Goal: Check status: Check status

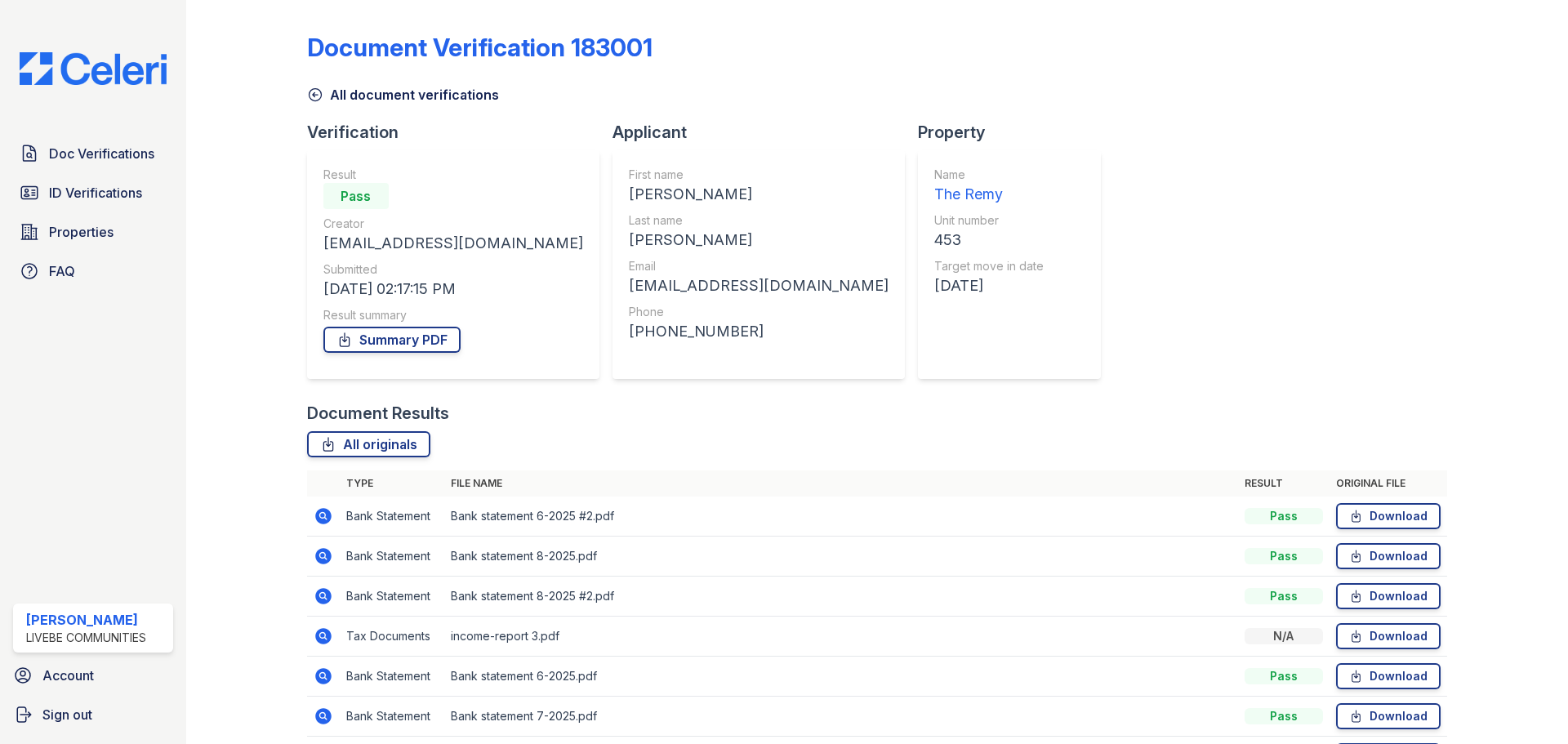
scroll to position [102, 0]
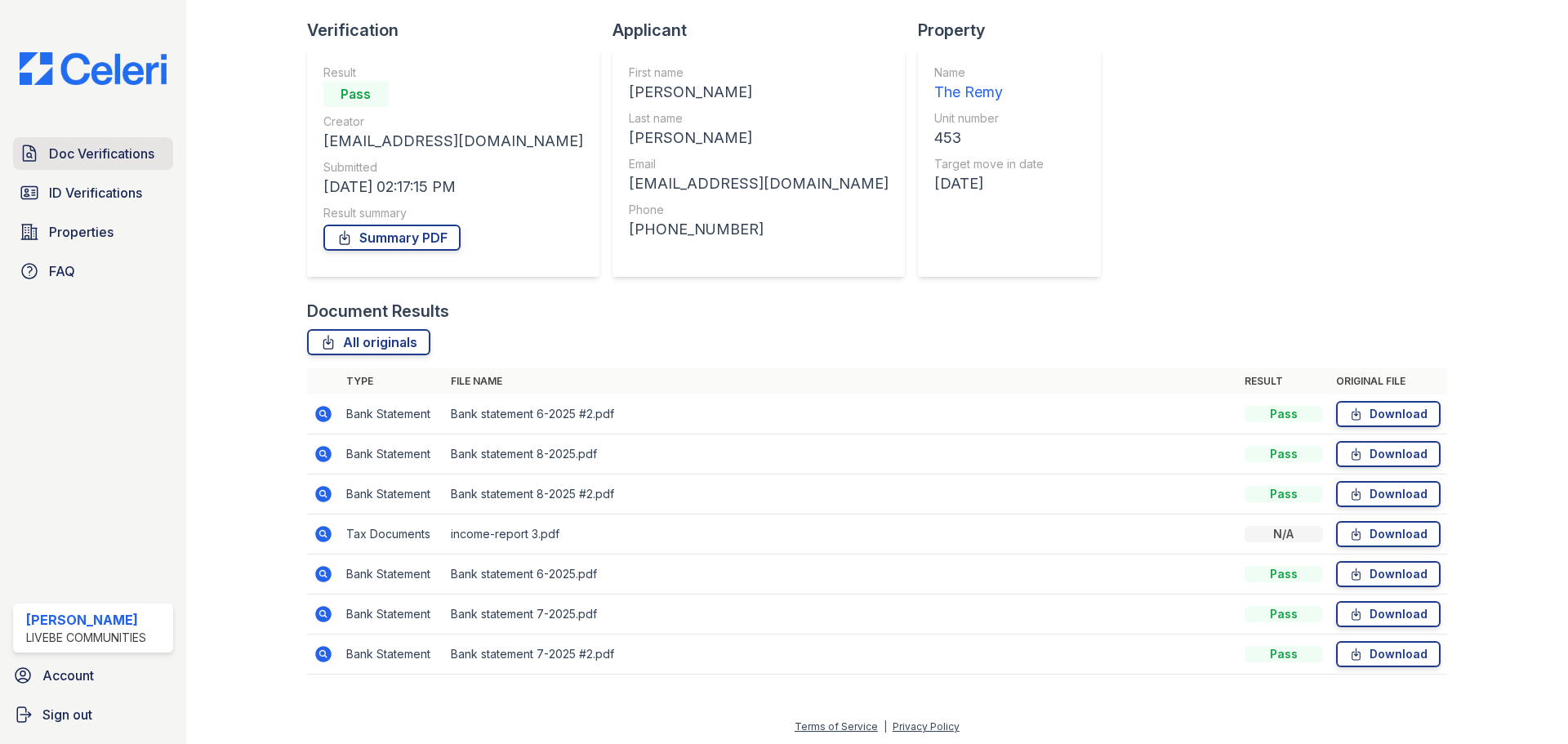
click at [103, 153] on span "Doc Verifications" at bounding box center [101, 154] width 105 height 20
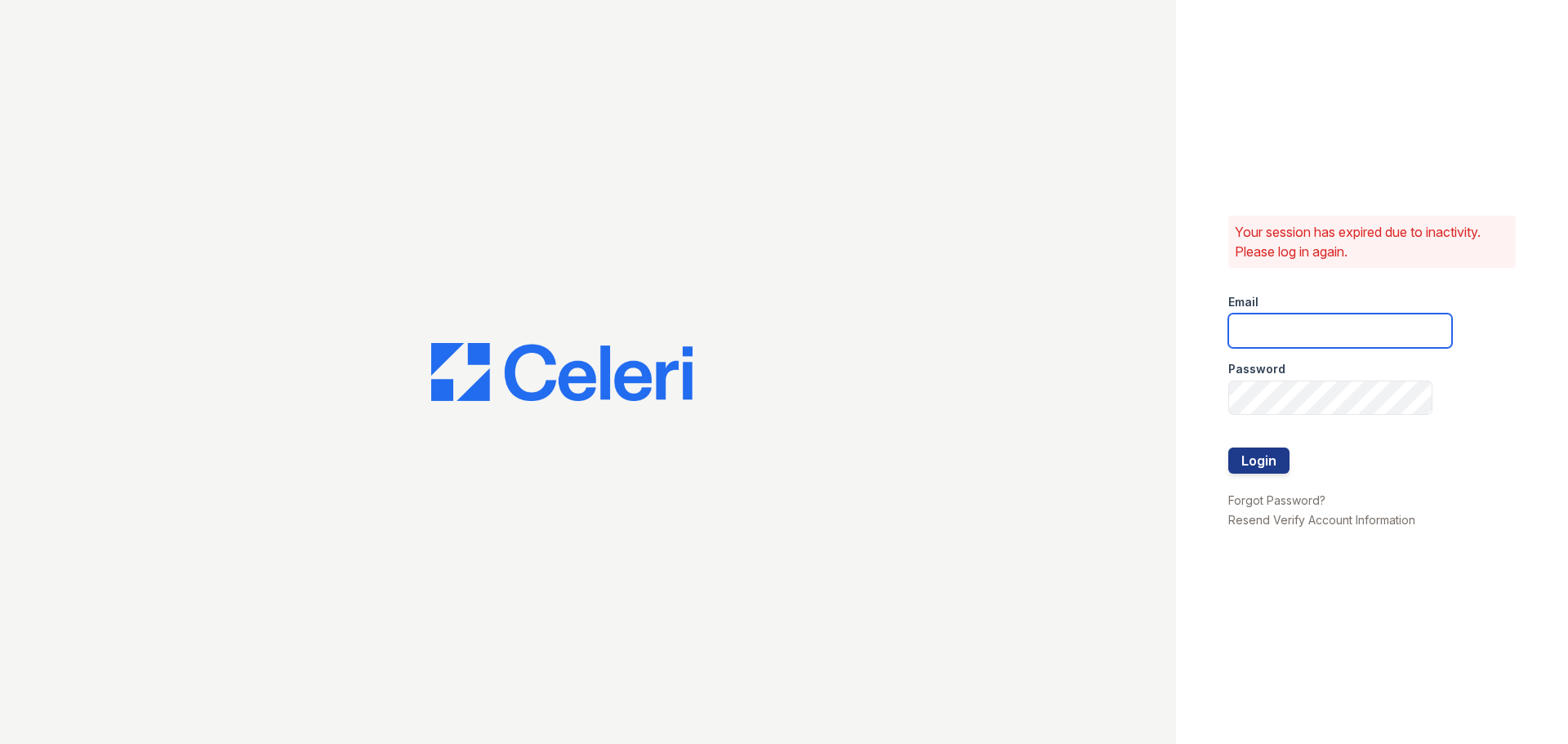
type input "chelab@livebe.com"
click at [1259, 457] on button "Login" at bounding box center [1259, 460] width 61 height 26
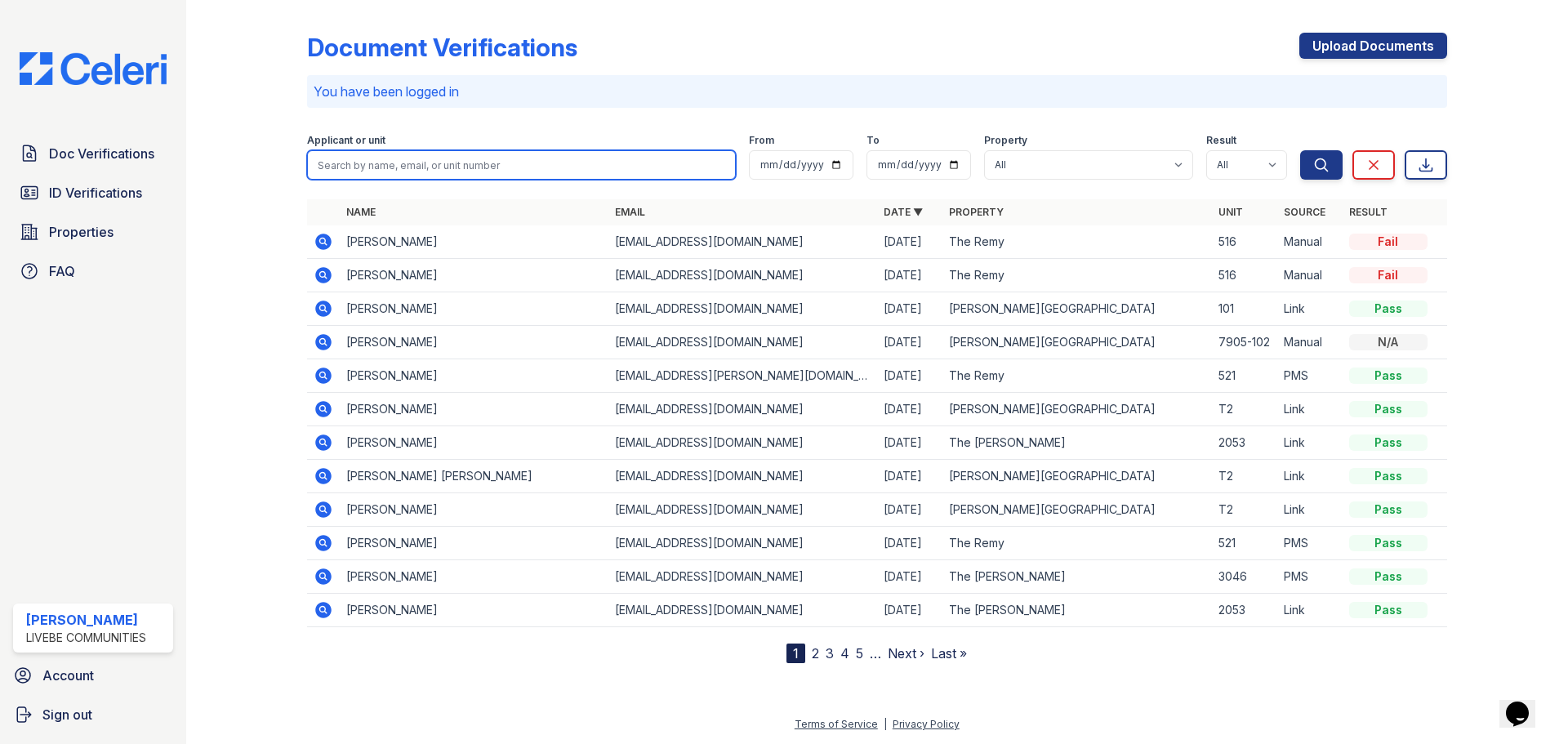
click at [419, 163] on input "search" at bounding box center [522, 165] width 429 height 30
type input "richard"
click at [1300, 151] on button "Search" at bounding box center [1321, 165] width 43 height 30
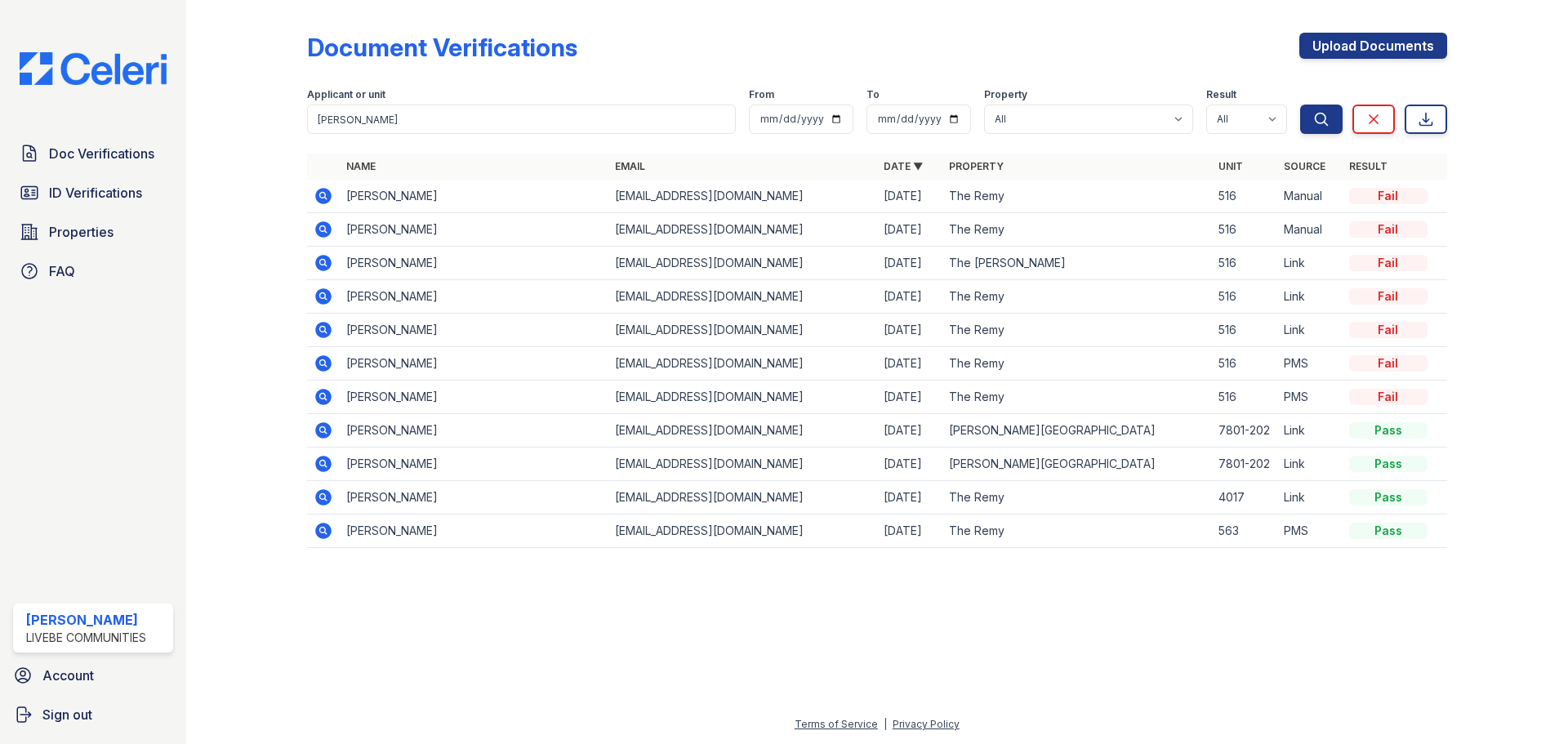
click at [321, 264] on icon at bounding box center [323, 262] width 20 height 20
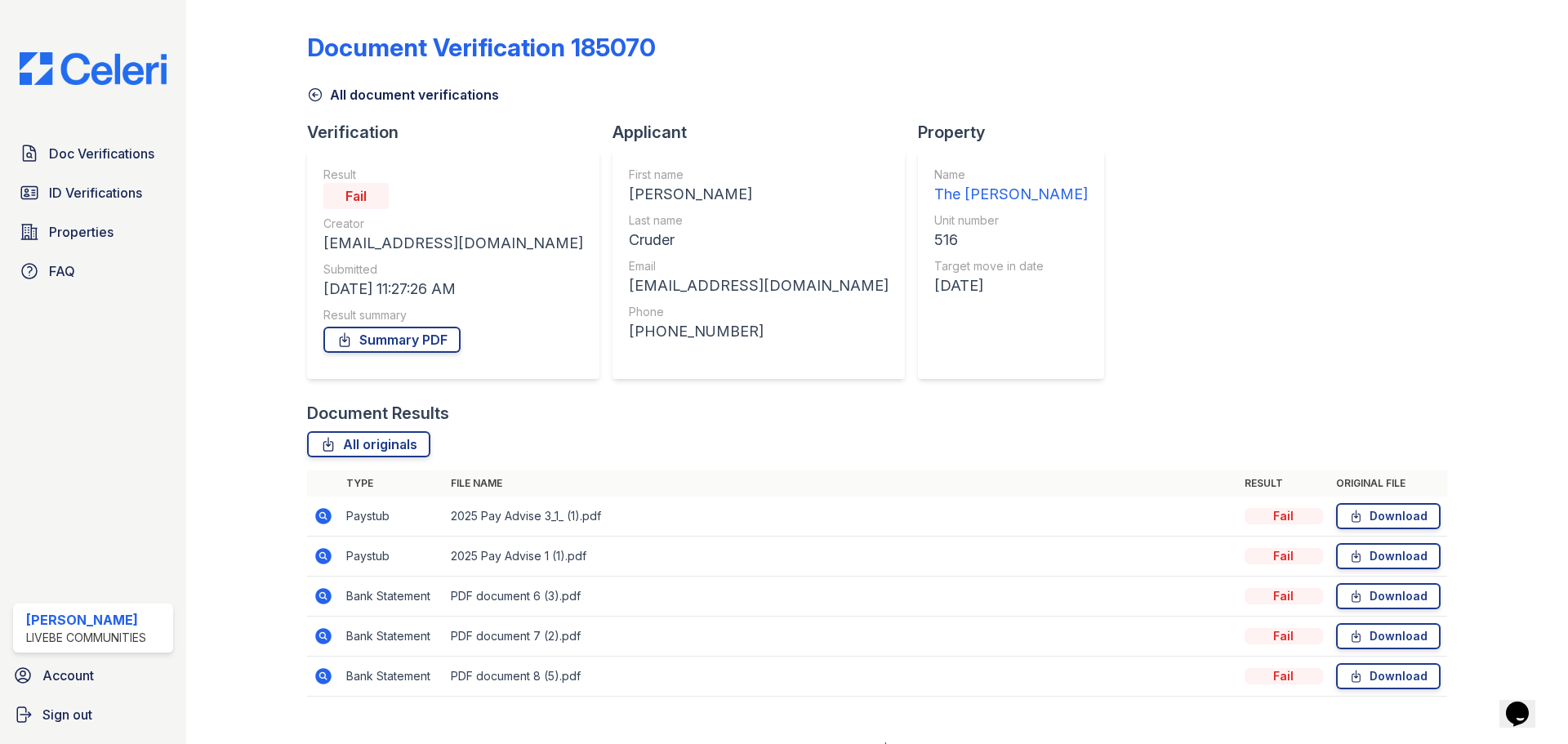
click at [324, 98] on link "All document verifications" at bounding box center [402, 94] width 192 height 20
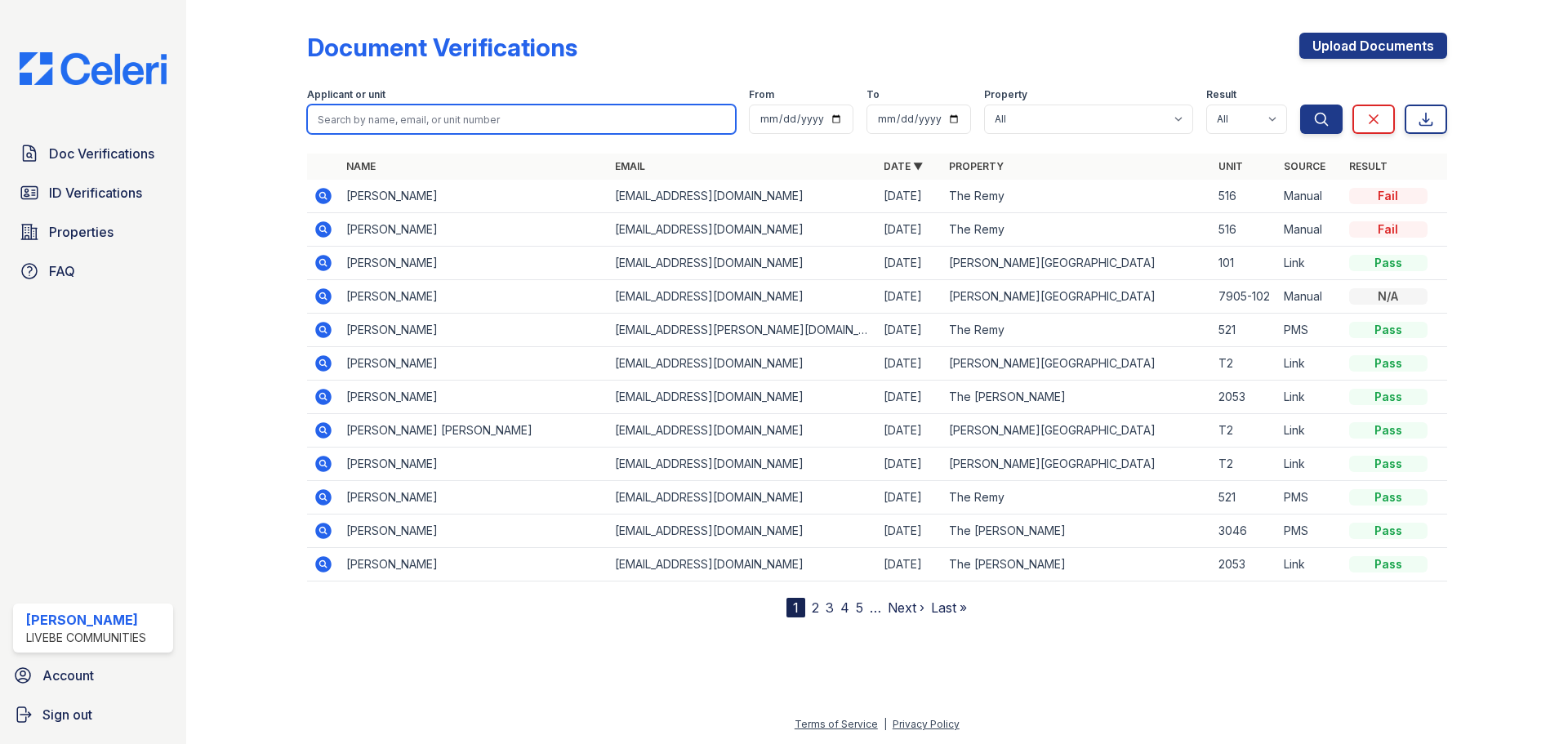
click at [401, 115] on input "search" at bounding box center [522, 119] width 429 height 30
type input "cruder"
click at [1300, 105] on button "Search" at bounding box center [1321, 119] width 43 height 30
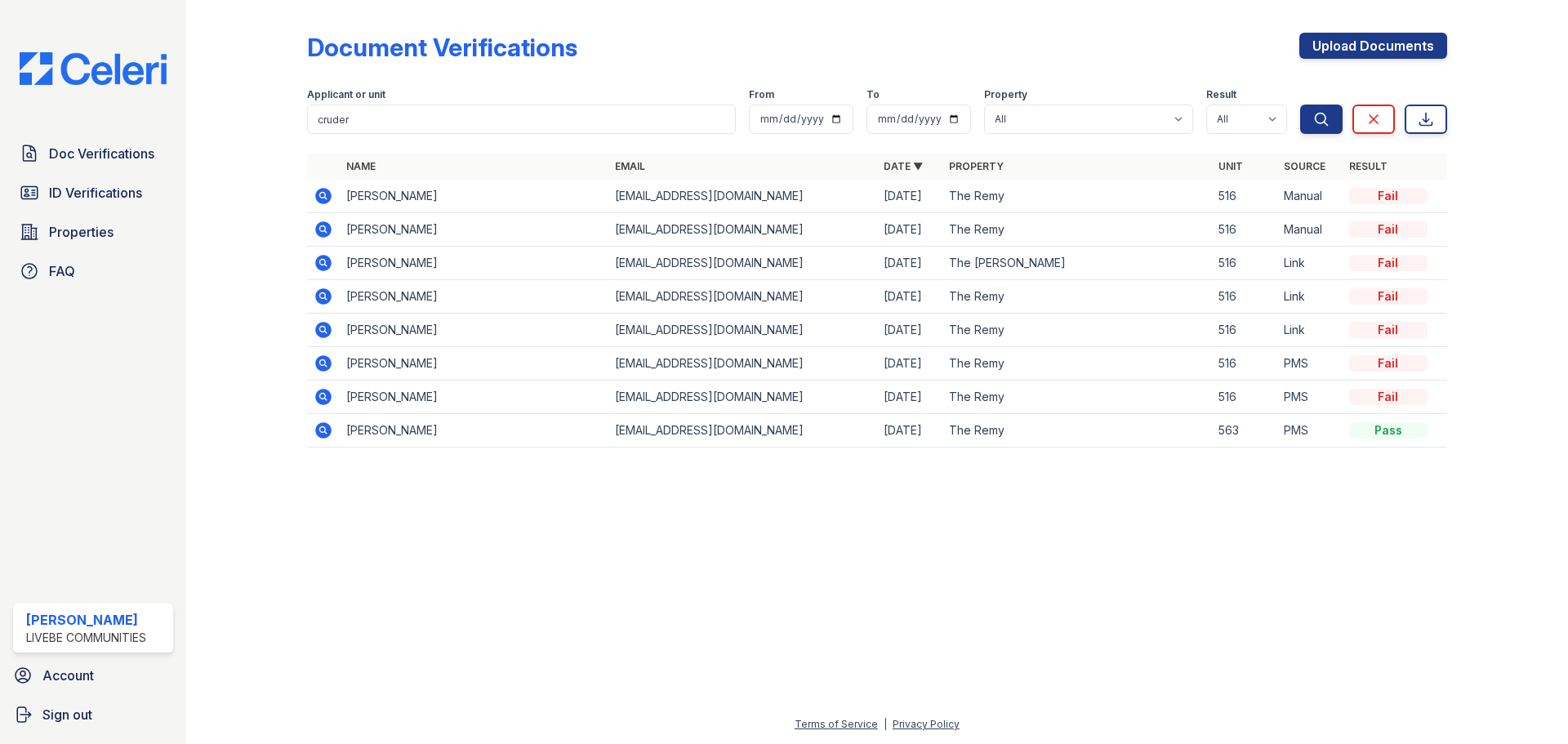
click at [322, 330] on icon at bounding box center [322, 329] width 4 height 4
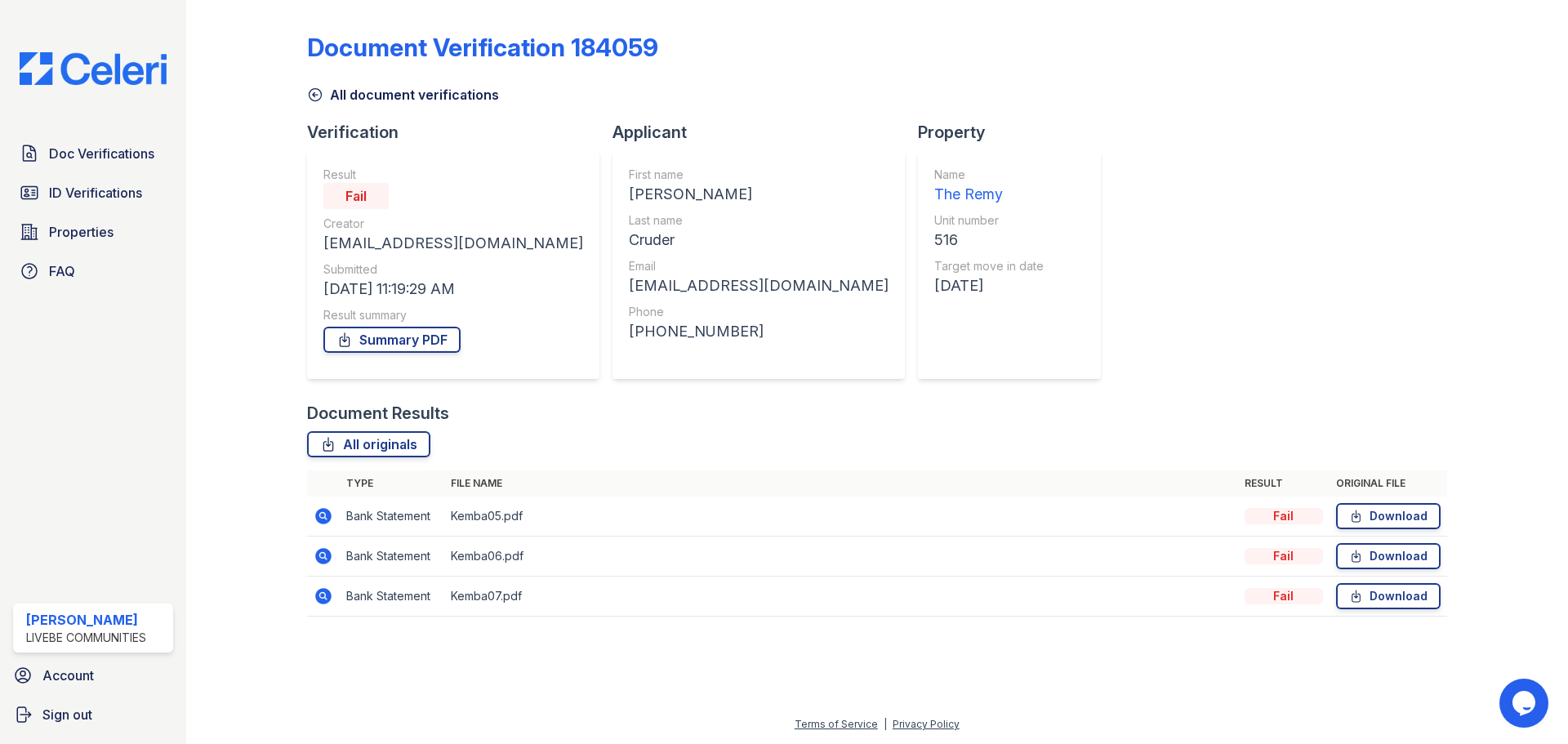
click at [317, 94] on icon at bounding box center [315, 94] width 12 height 12
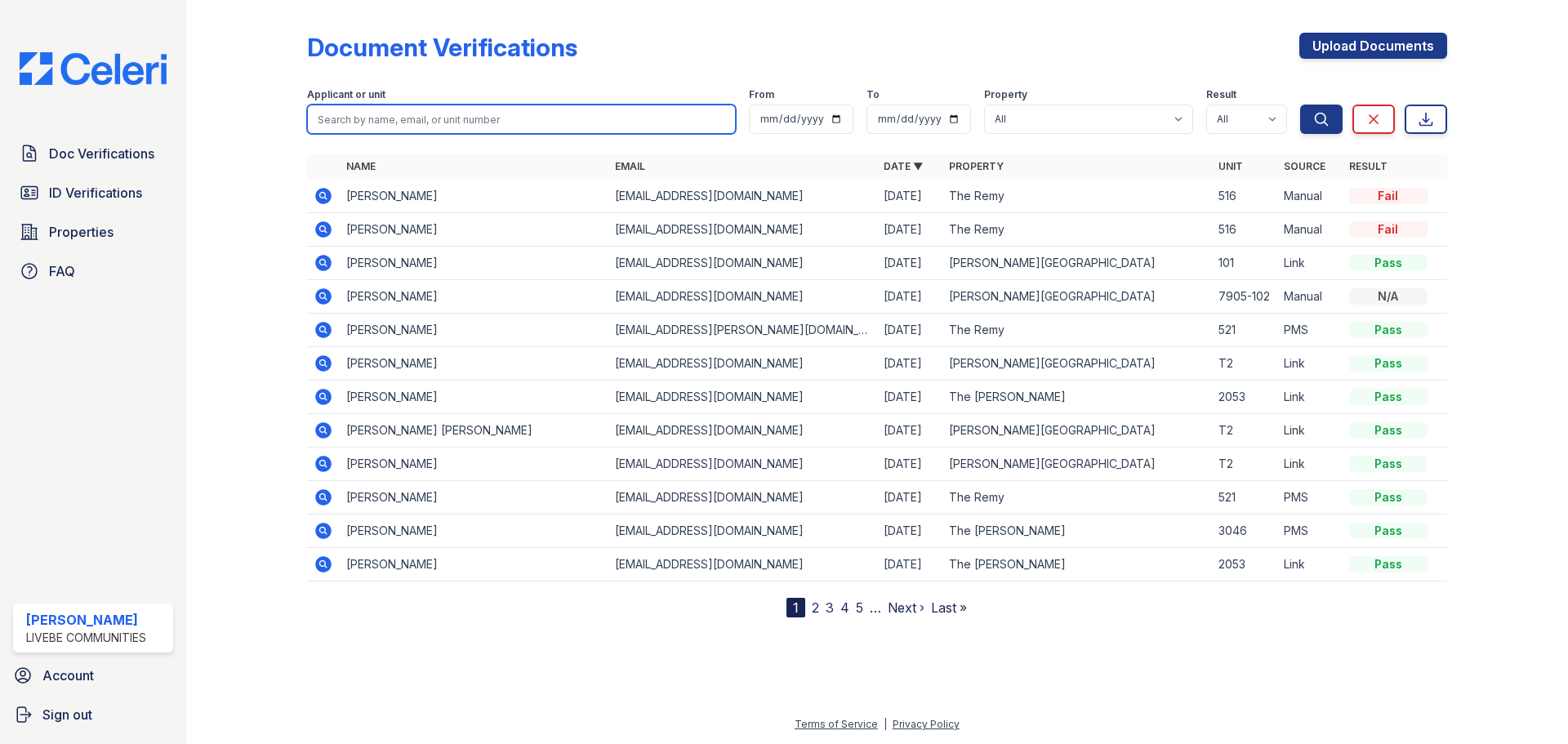
click at [419, 115] on input "search" at bounding box center [522, 119] width 429 height 30
type input "cruder"
click at [1300, 105] on button "Search" at bounding box center [1321, 119] width 43 height 30
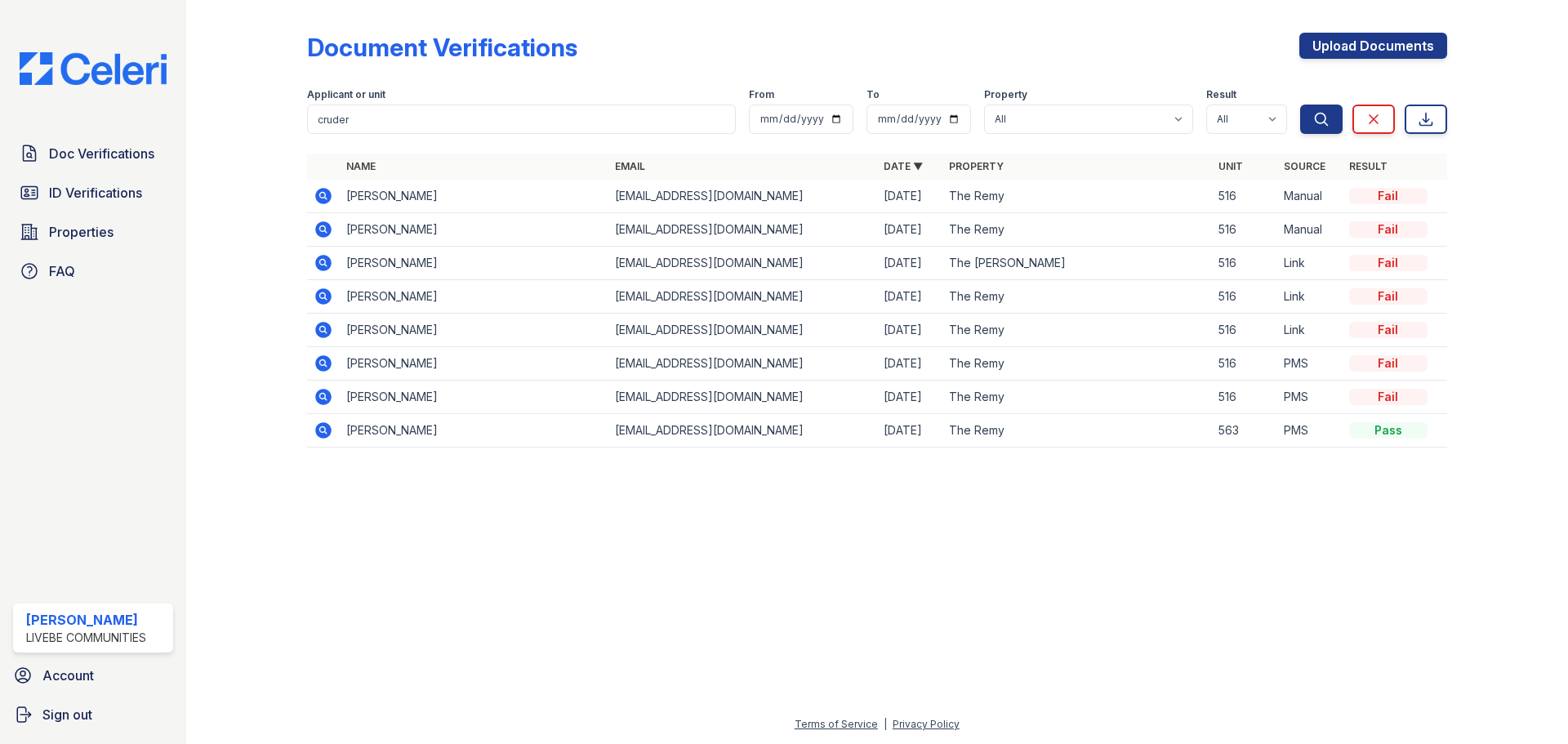
click at [324, 401] on icon at bounding box center [323, 397] width 16 height 16
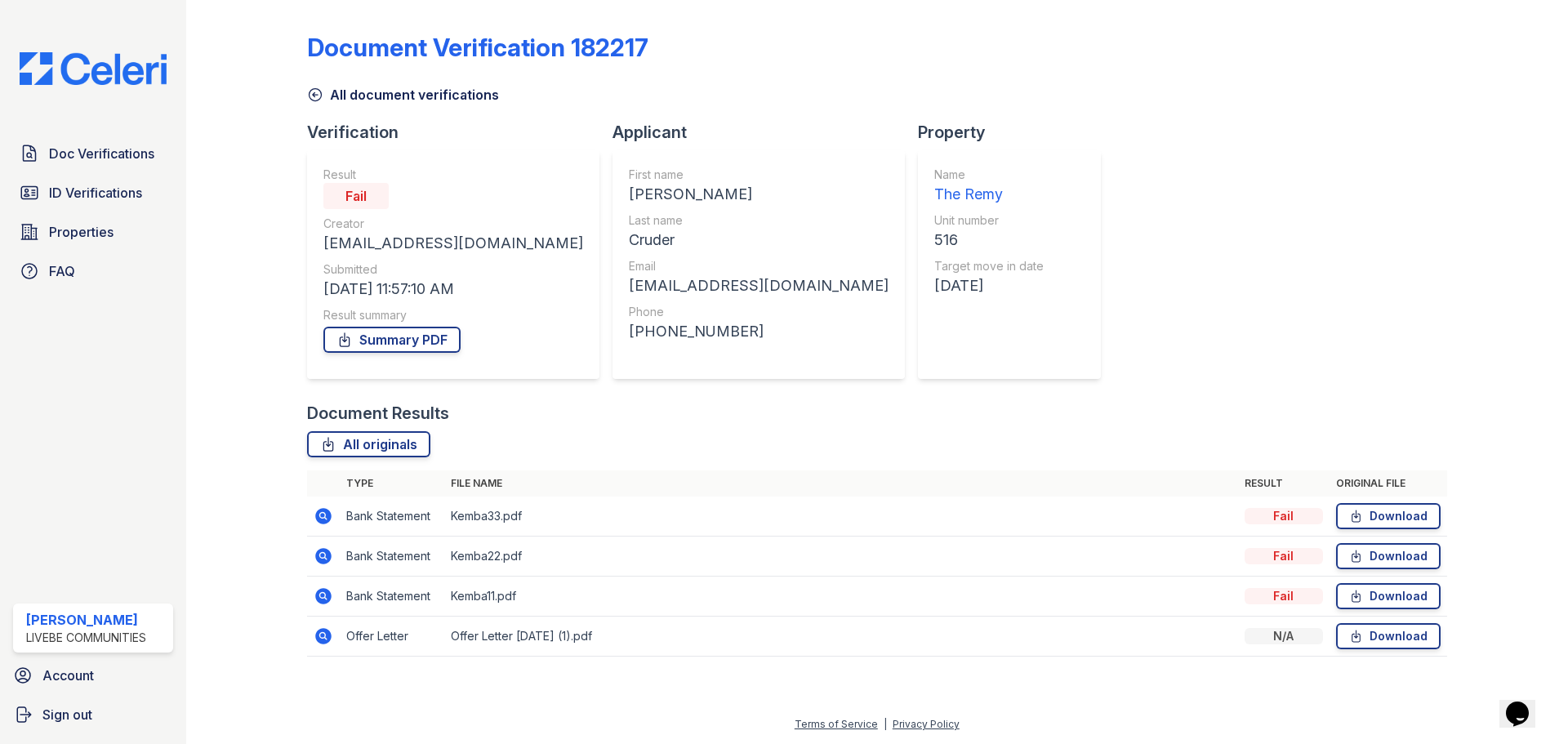
click at [326, 643] on icon at bounding box center [323, 636] width 16 height 16
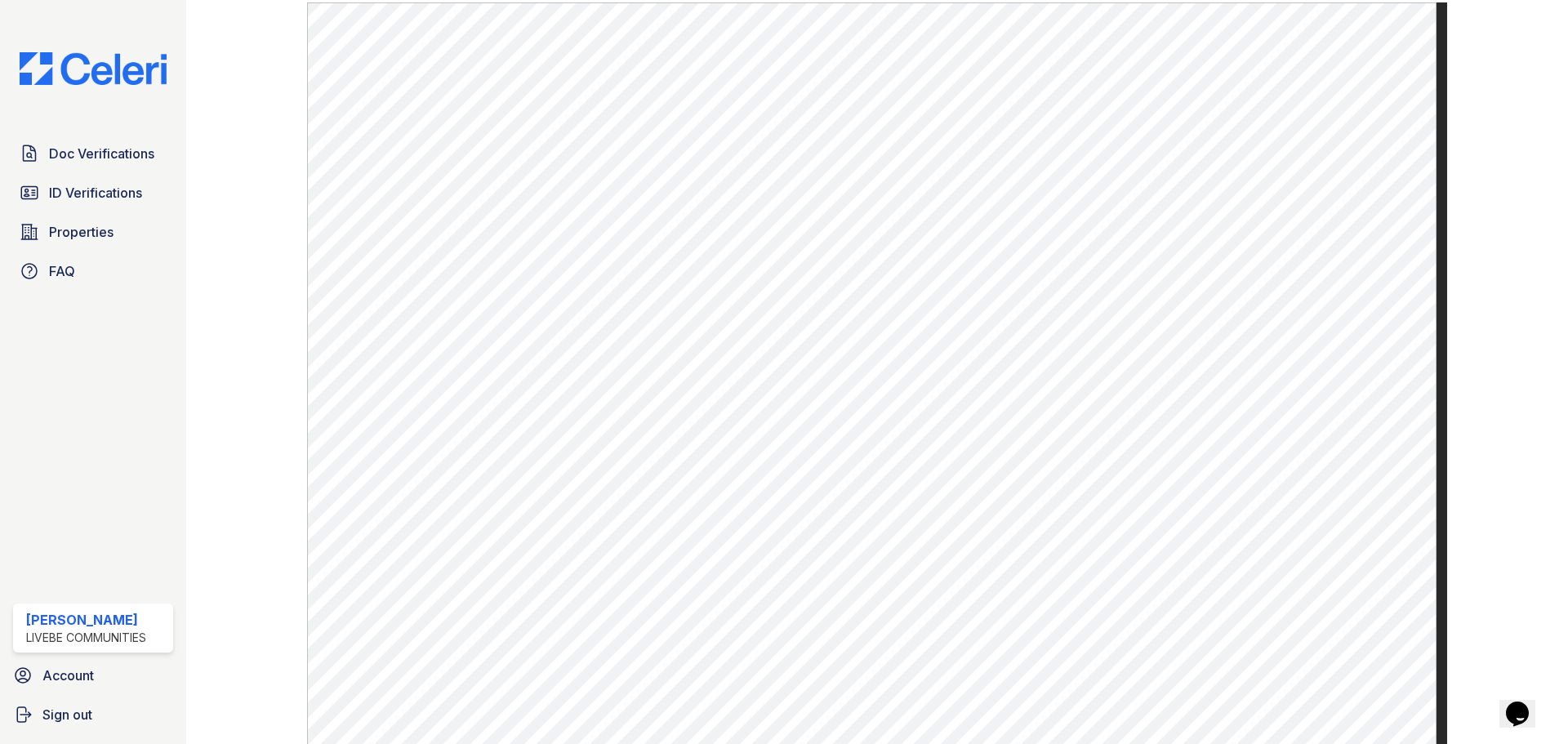
scroll to position [264, 0]
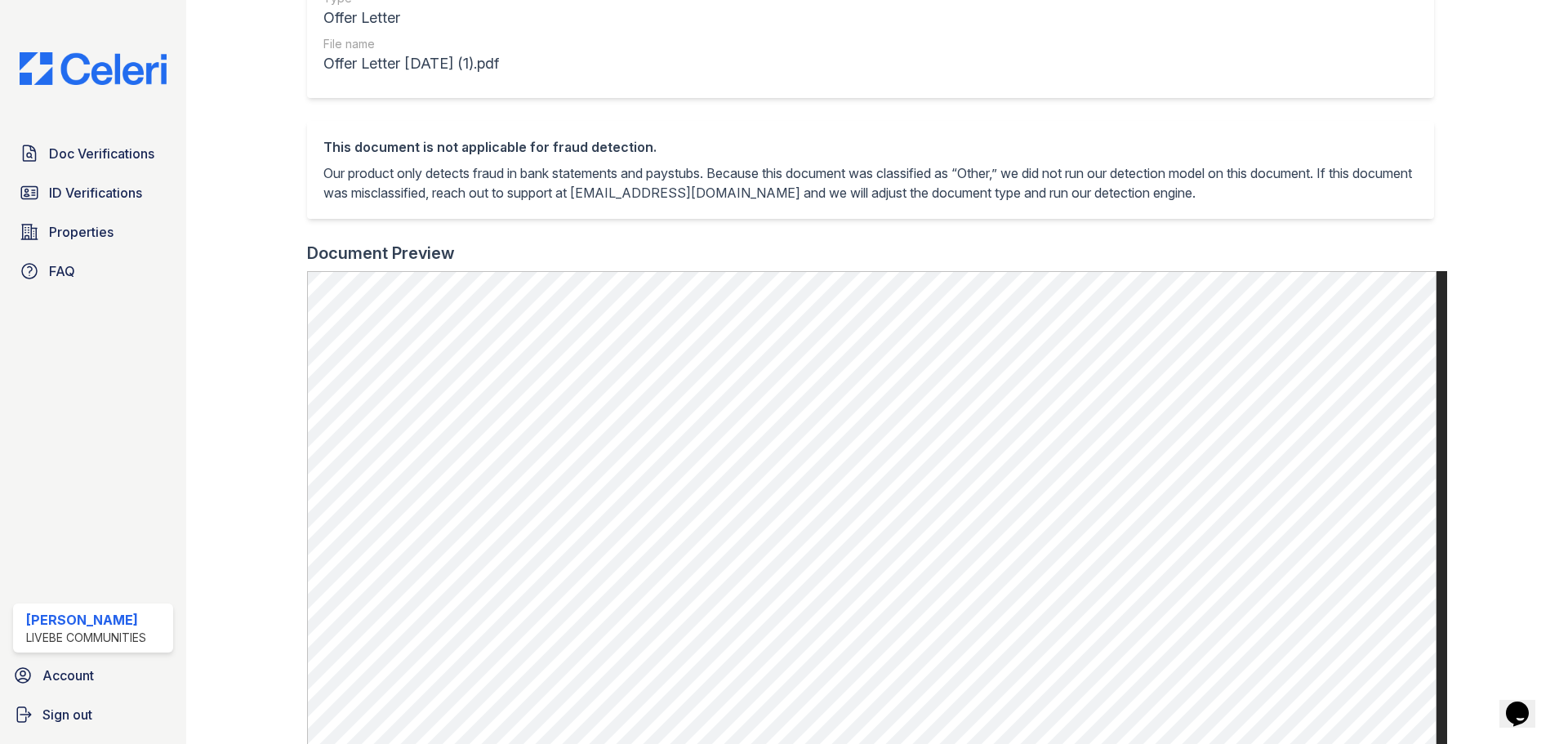
click at [1226, 236] on div "This document is not applicable for fraud detection. Our product only detects f…" at bounding box center [877, 181] width 1140 height 121
click at [106, 158] on span "Doc Verifications" at bounding box center [101, 154] width 105 height 20
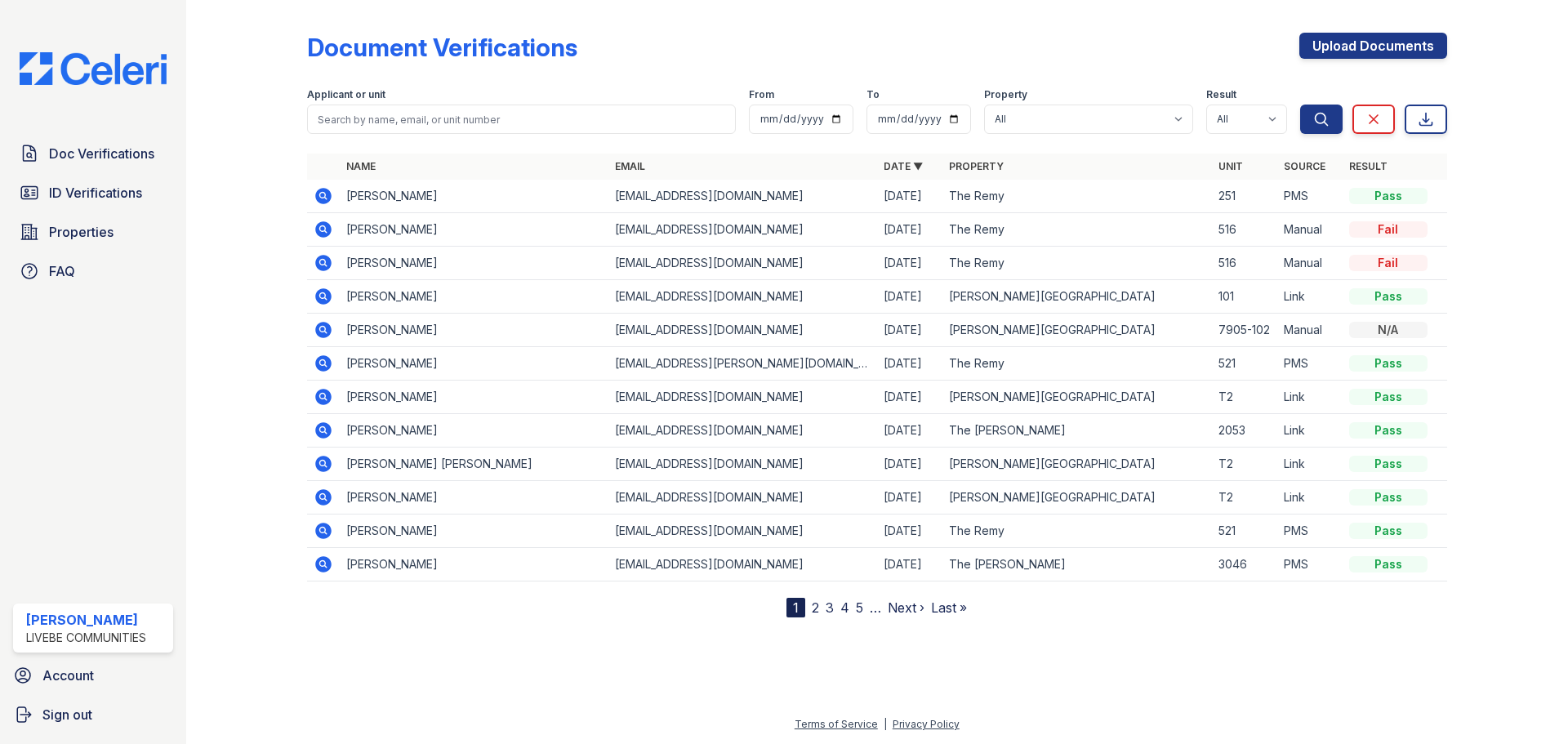
click at [322, 196] on icon at bounding box center [322, 195] width 4 height 4
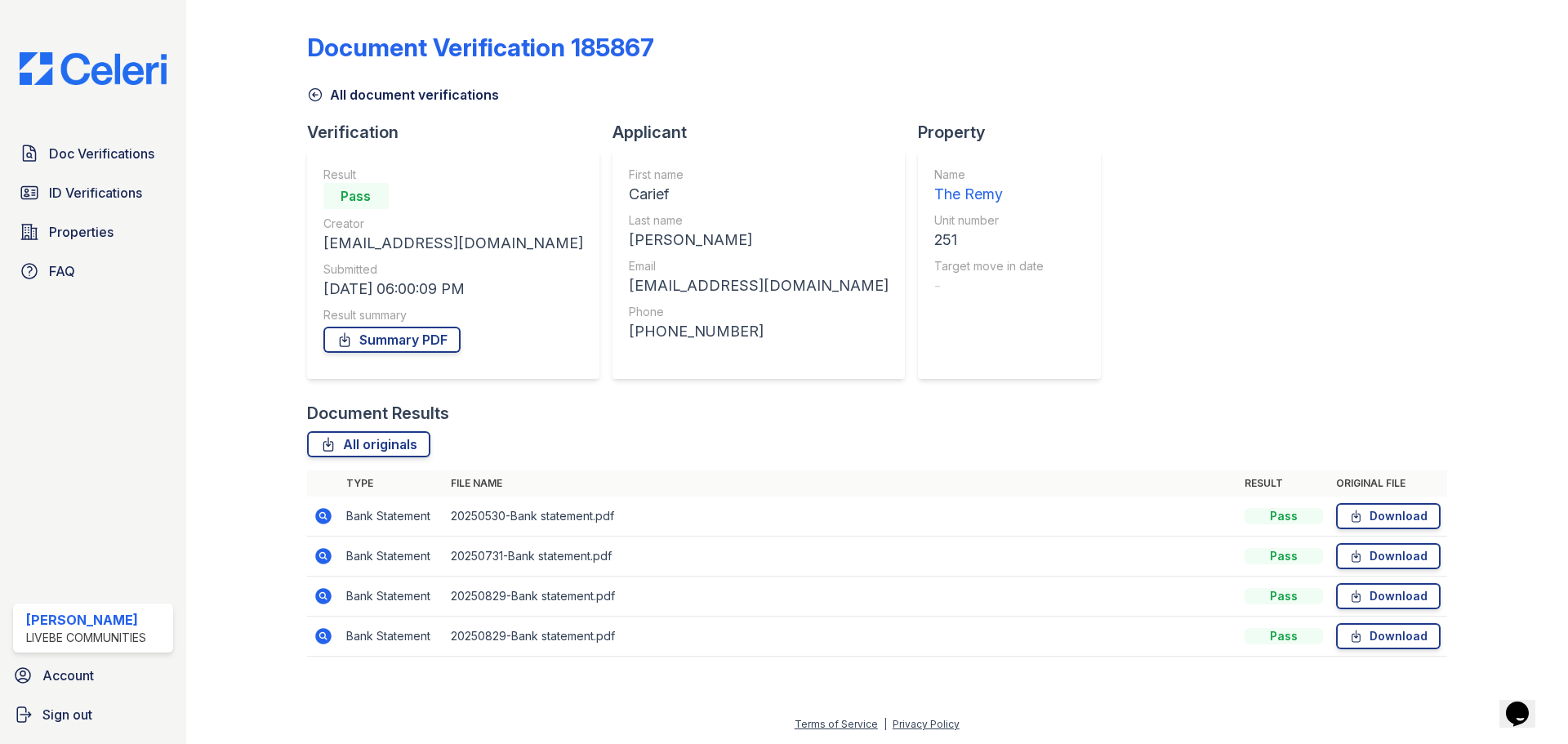
click at [321, 519] on icon at bounding box center [323, 516] width 16 height 16
